Goal: Task Accomplishment & Management: Use online tool/utility

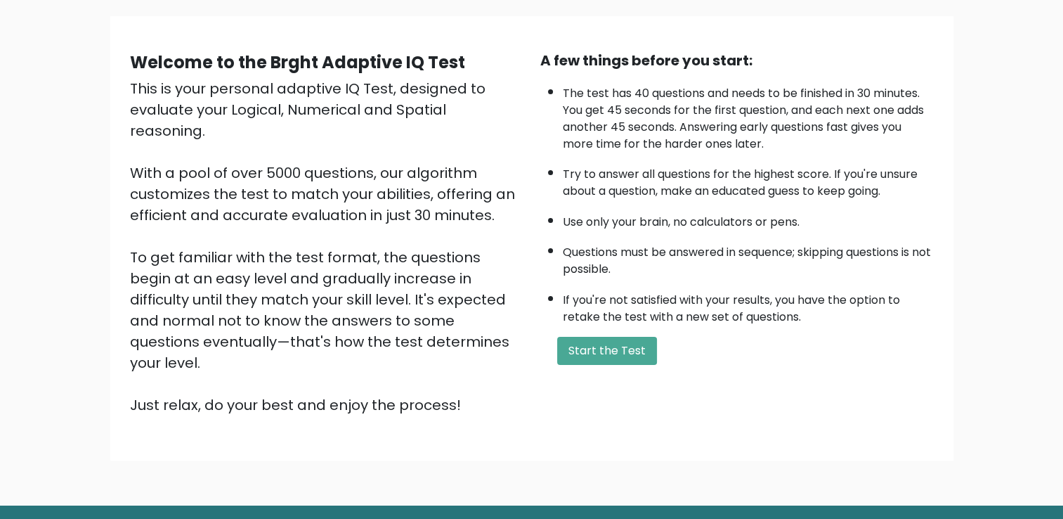
scroll to position [88, 0]
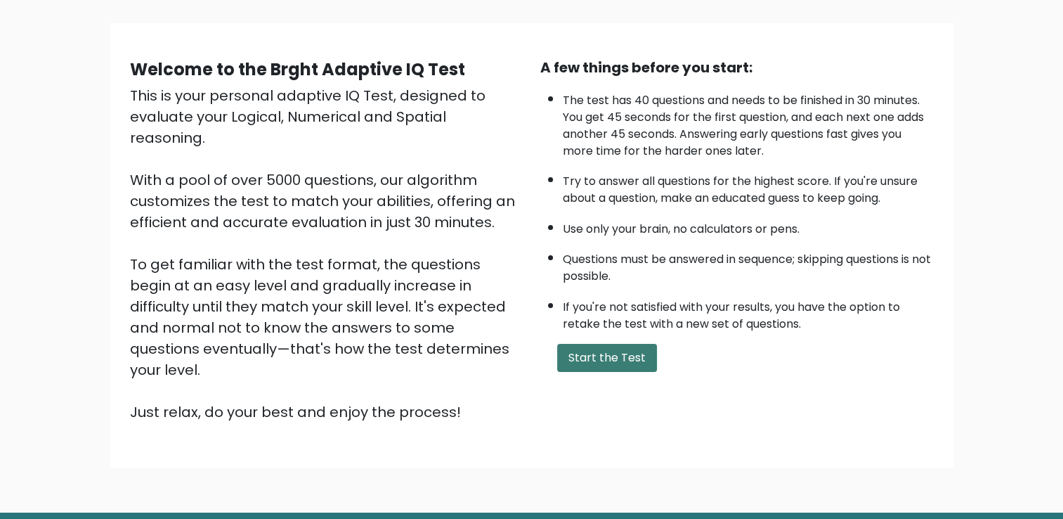
click at [582, 365] on button "Start the Test" at bounding box center [607, 358] width 100 height 28
